Goal: Information Seeking & Learning: Understand process/instructions

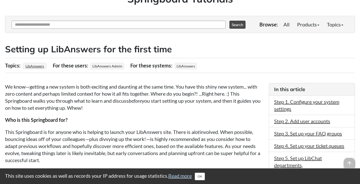
scroll to position [25, 0]
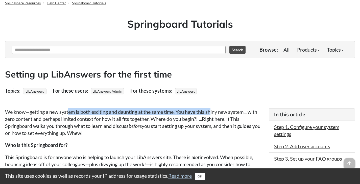
drag, startPoint x: 72, startPoint y: 112, endPoint x: 213, endPoint y: 113, distance: 141.1
click at [213, 113] on p "We know—getting a new system is both exciting and daunting at the same time. Yo…" at bounding box center [134, 123] width 258 height 28
click at [204, 111] on p "We know—getting a new system is both exciting and daunting at the same time. Yo…" at bounding box center [134, 123] width 258 height 28
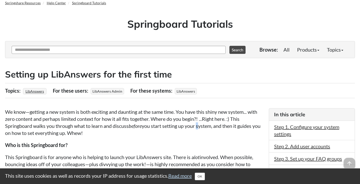
click at [200, 125] on p "We know—getting a new system is both exciting and daunting at the same time. Yo…" at bounding box center [134, 123] width 258 height 28
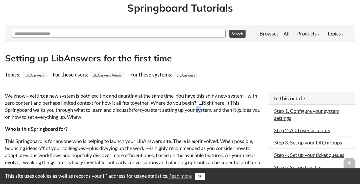
scroll to position [76, 0]
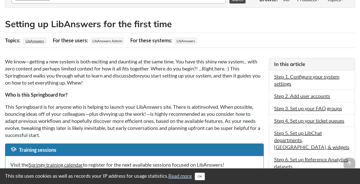
click at [223, 95] on p "Who is this Springboard for?" at bounding box center [134, 94] width 258 height 7
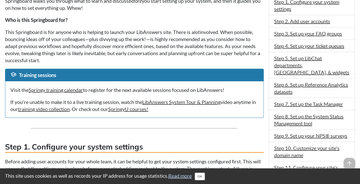
scroll to position [151, 0]
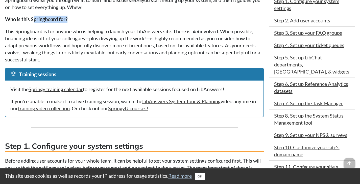
drag, startPoint x: 34, startPoint y: 20, endPoint x: 68, endPoint y: 19, distance: 33.6
click at [67, 19] on strong "Who is this Springboard for?" at bounding box center [36, 19] width 62 height 6
click at [128, 20] on p "Who is this Springboard for?" at bounding box center [134, 19] width 258 height 7
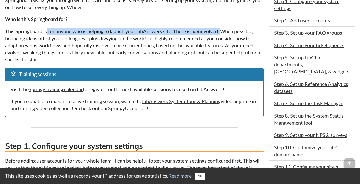
drag, startPoint x: 47, startPoint y: 31, endPoint x: 223, endPoint y: 29, distance: 175.4
click at [223, 29] on p "This Springboard is for anyone who is helping to launch your LibAnswers site. T…" at bounding box center [134, 45] width 258 height 35
click at [207, 30] on p "This Springboard is for anyone who is helping to launch your LibAnswers site. T…" at bounding box center [134, 45] width 258 height 35
click at [119, 29] on p "This Springboard is for anyone who is helping to launch your LibAnswers site. T…" at bounding box center [134, 45] width 258 height 35
click at [102, 30] on p "This Springboard is for anyone who is helping to launch your LibAnswers site. T…" at bounding box center [134, 45] width 258 height 35
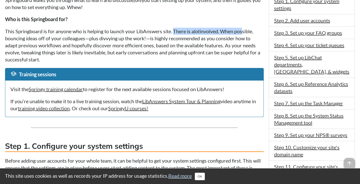
drag, startPoint x: 218, startPoint y: 31, endPoint x: 245, endPoint y: 31, distance: 27.0
click at [245, 31] on p "This Springboard is for anyone who is helping to launch your LibAnswers site. T…" at bounding box center [134, 45] width 258 height 35
click at [247, 29] on p "This Springboard is for anyone who is helping to launch your LibAnswers site. T…" at bounding box center [134, 45] width 258 height 35
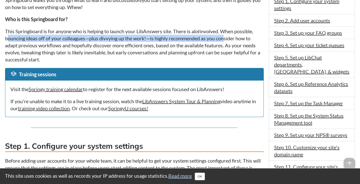
drag, startPoint x: 7, startPoint y: 39, endPoint x: 226, endPoint y: 35, distance: 218.6
click at [226, 35] on p "This Springboard is for anyone who is helping to launch your LibAnswers site. T…" at bounding box center [134, 45] width 258 height 35
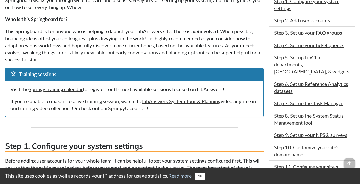
click at [212, 35] on p "This Springboard is for anyone who is helping to launch your LibAnswers site. T…" at bounding box center [134, 45] width 258 height 35
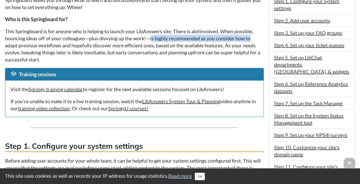
drag, startPoint x: 153, startPoint y: 40, endPoint x: 259, endPoint y: 36, distance: 105.3
click at [259, 36] on p "This Springboard is for anyone who is helping to launch your LibAnswers site. T…" at bounding box center [134, 45] width 258 height 35
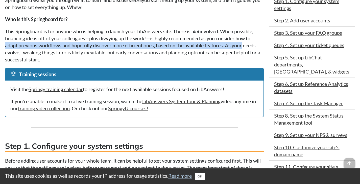
drag, startPoint x: 6, startPoint y: 46, endPoint x: 244, endPoint y: 43, distance: 238.0
click at [244, 43] on p "This Springboard is for anyone who is helping to launch your LibAnswers site. T…" at bounding box center [134, 45] width 258 height 35
click at [234, 47] on p "This Springboard is for anyone who is helping to launch your LibAnswers site. T…" at bounding box center [134, 45] width 258 height 35
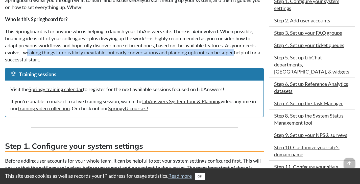
drag, startPoint x: 27, startPoint y: 51, endPoint x: 238, endPoint y: 51, distance: 211.2
click at [238, 51] on p "This Springboard is for anyone who is helping to launch your LibAnswers site. T…" at bounding box center [134, 45] width 258 height 35
click at [175, 52] on p "This Springboard is for anyone who is helping to launch your LibAnswers site. T…" at bounding box center [134, 45] width 258 height 35
drag, startPoint x: 57, startPoint y: 52, endPoint x: 223, endPoint y: 58, distance: 166.4
click at [254, 54] on p "This Springboard is for anyone who is helping to launch your LibAnswers site. T…" at bounding box center [134, 45] width 258 height 35
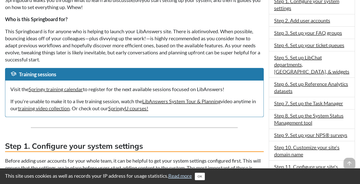
click at [194, 59] on p "This Springboard is for anyone who is helping to launch your LibAnswers site. T…" at bounding box center [134, 45] width 258 height 35
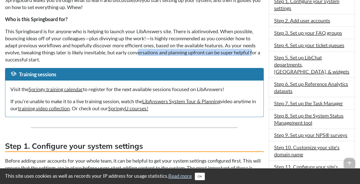
drag, startPoint x: 141, startPoint y: 52, endPoint x: 253, endPoint y: 52, distance: 112.5
click at [256, 52] on p "This Springboard is for anyone who is helping to launch your LibAnswers site. T…" at bounding box center [134, 45] width 258 height 35
drag, startPoint x: 248, startPoint y: 54, endPoint x: 238, endPoint y: 53, distance: 9.6
click at [248, 54] on p "This Springboard is for anyone who is helping to launch your LibAnswers site. T…" at bounding box center [134, 45] width 258 height 35
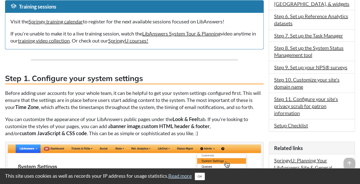
scroll to position [227, 0]
